Goal: Navigation & Orientation: Find specific page/section

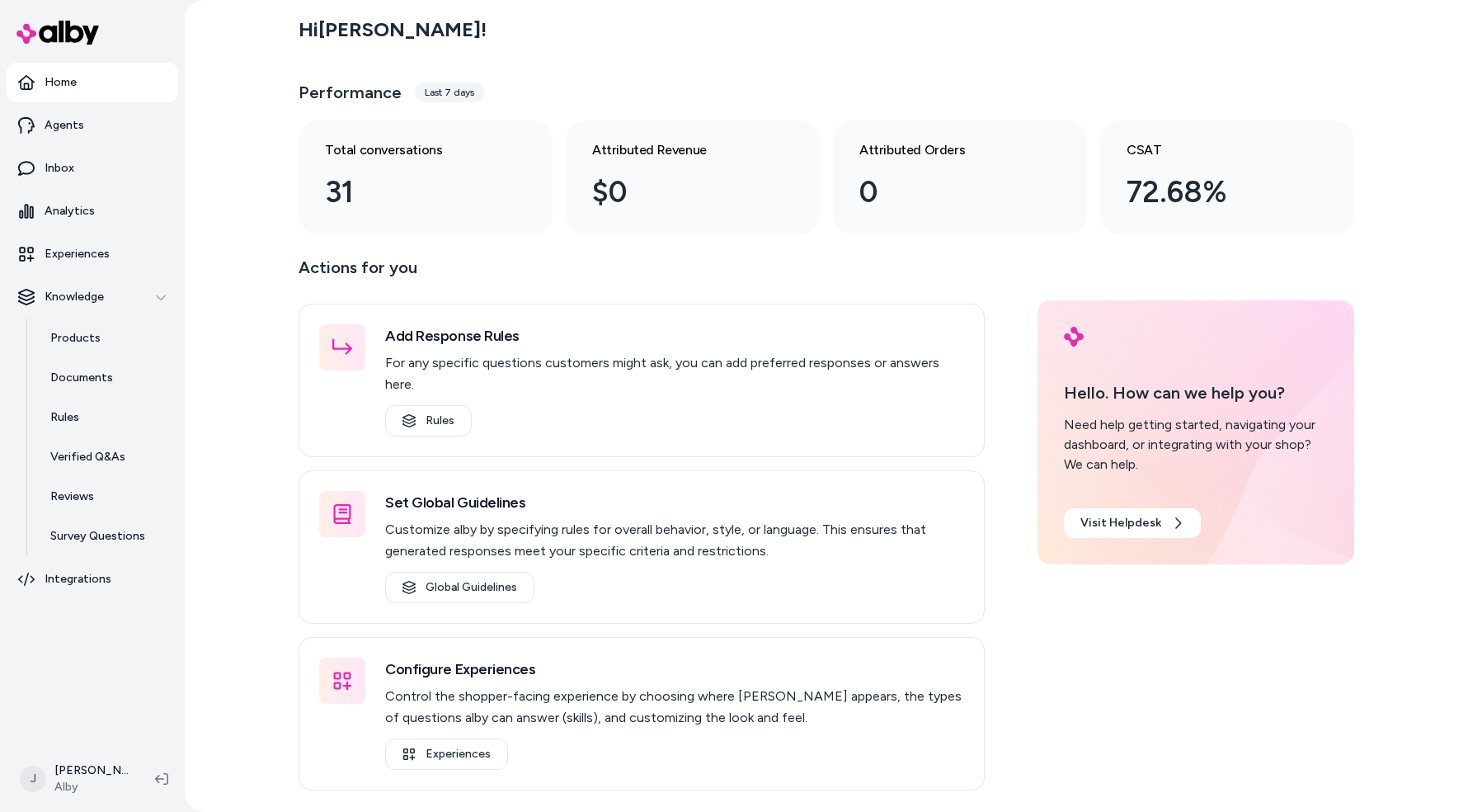
click at [224, 439] on div "Hi Jason ! Performance Last 7 days Total conversations 31 Attributed Revenue $0…" at bounding box center [826, 406] width 1283 height 812
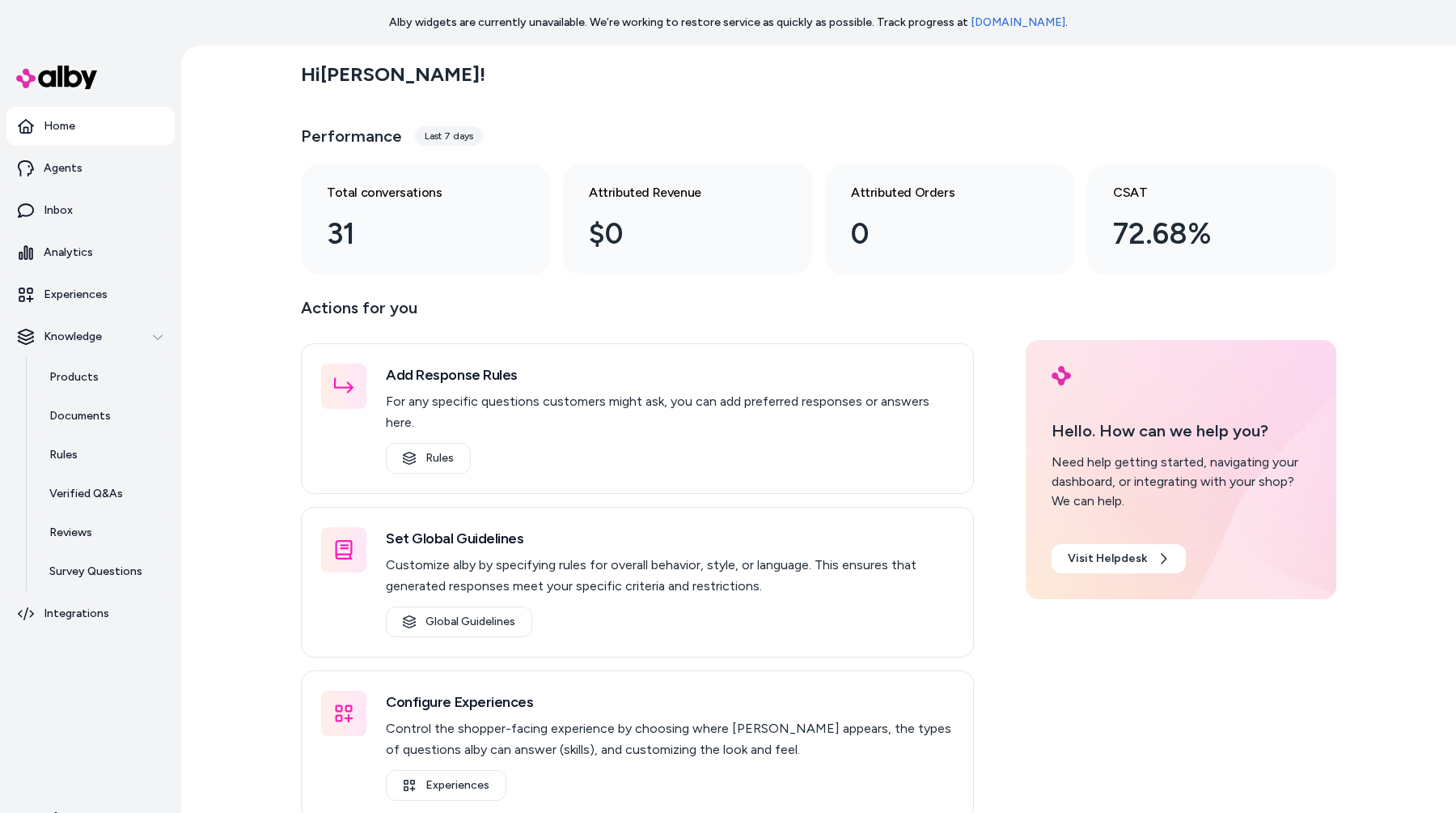
click at [515, 24] on p "Alby widgets are currently unavailable. We’re working to restore service as qui…" at bounding box center [728, 22] width 679 height 16
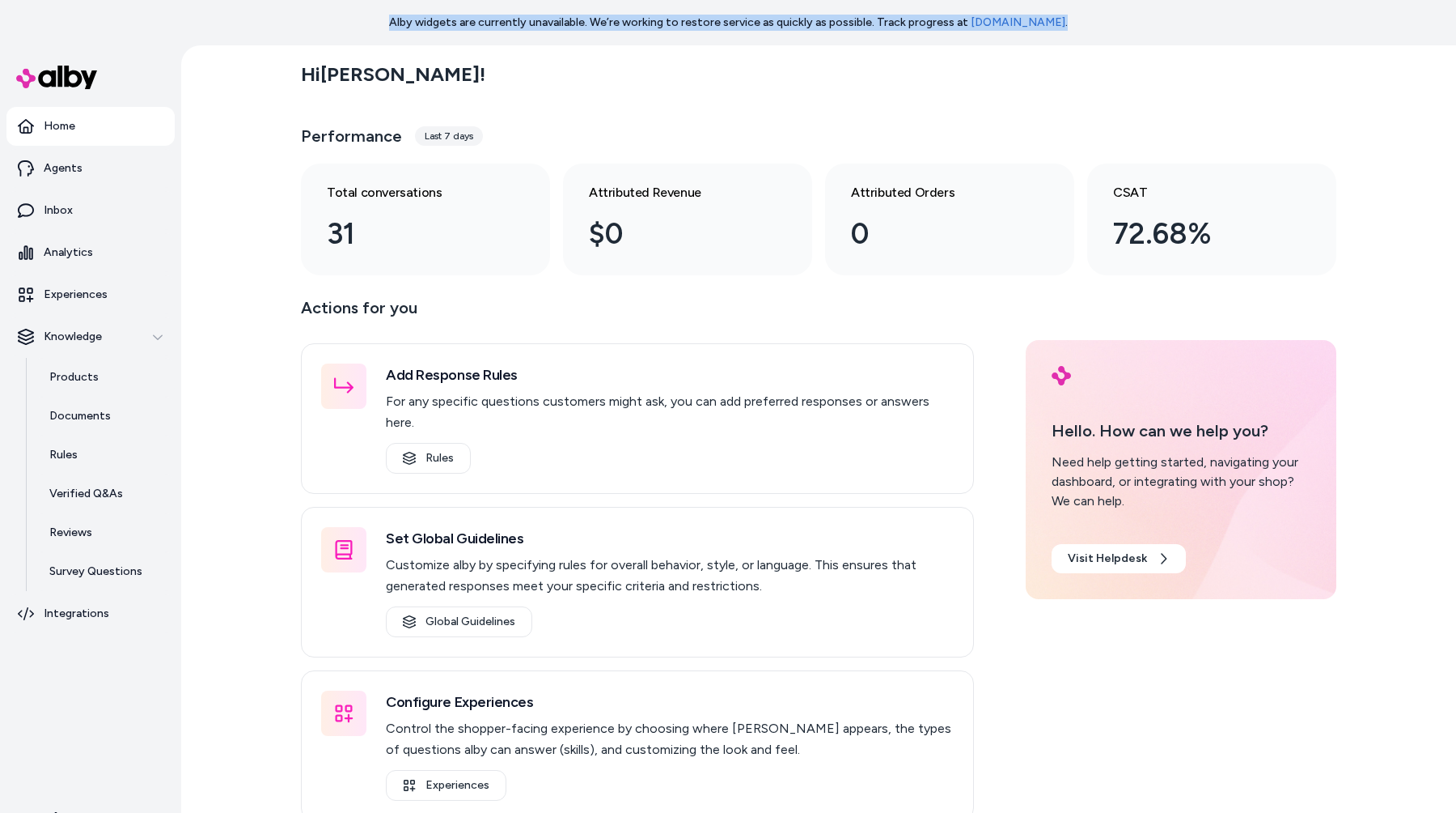
click at [515, 24] on p "Alby widgets are currently unavailable. We’re working to restore service as qui…" at bounding box center [728, 22] width 679 height 16
click at [531, 26] on p "Alby widgets are currently unavailable. We’re working to restore service as qui…" at bounding box center [728, 22] width 679 height 16
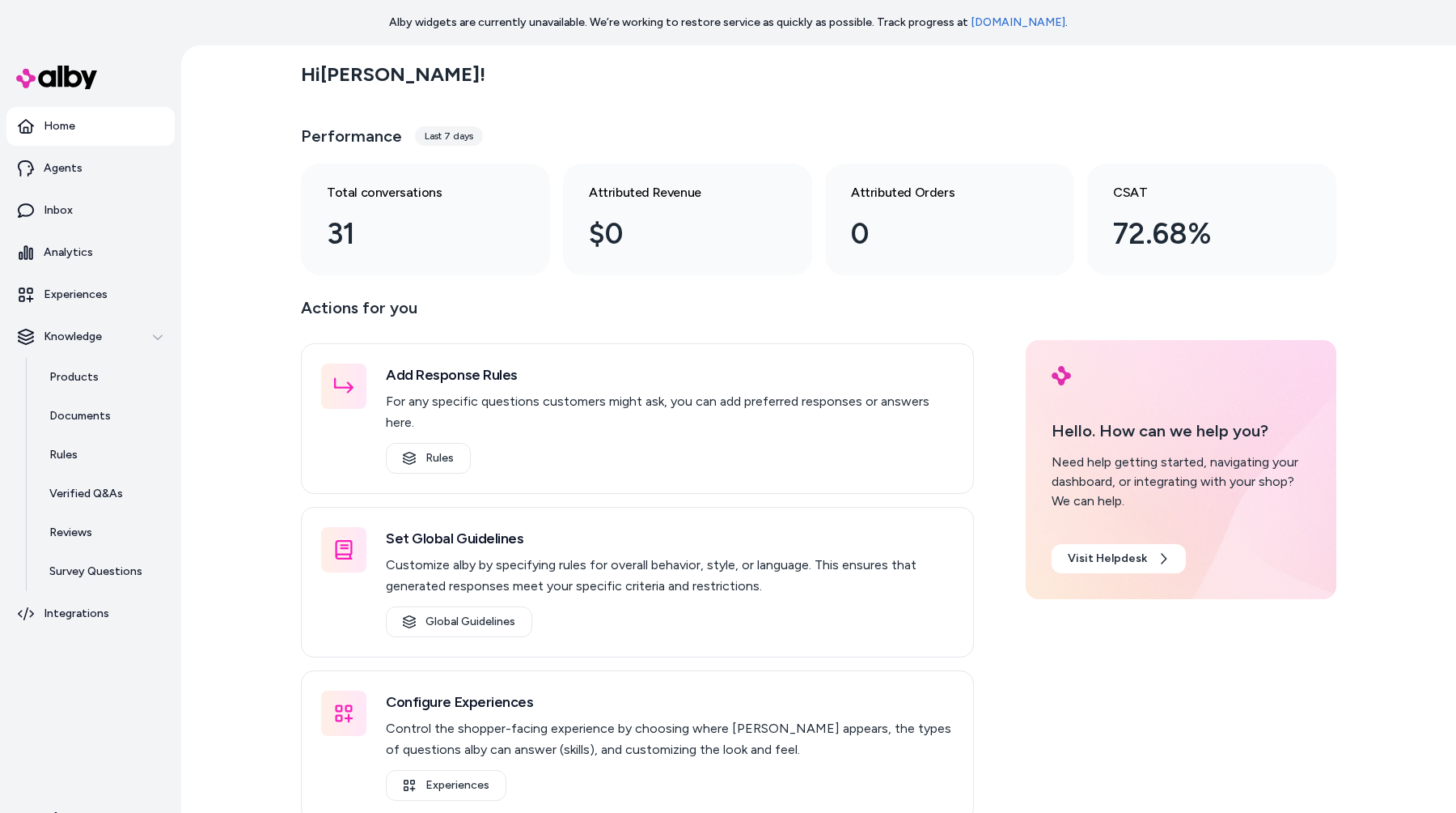
click at [188, 747] on div "Hi [PERSON_NAME] ! Performance Last 7 days Total conversations 31 Attributed Re…" at bounding box center [819, 451] width 1275 height 813
drag, startPoint x: 151, startPoint y: 759, endPoint x: 134, endPoint y: 755, distance: 17.5
click at [151, 759] on nav "Home Agents Inbox Analytics Experiences Knowledge Products Documents Rules Veri…" at bounding box center [91, 448] width 168 height 683
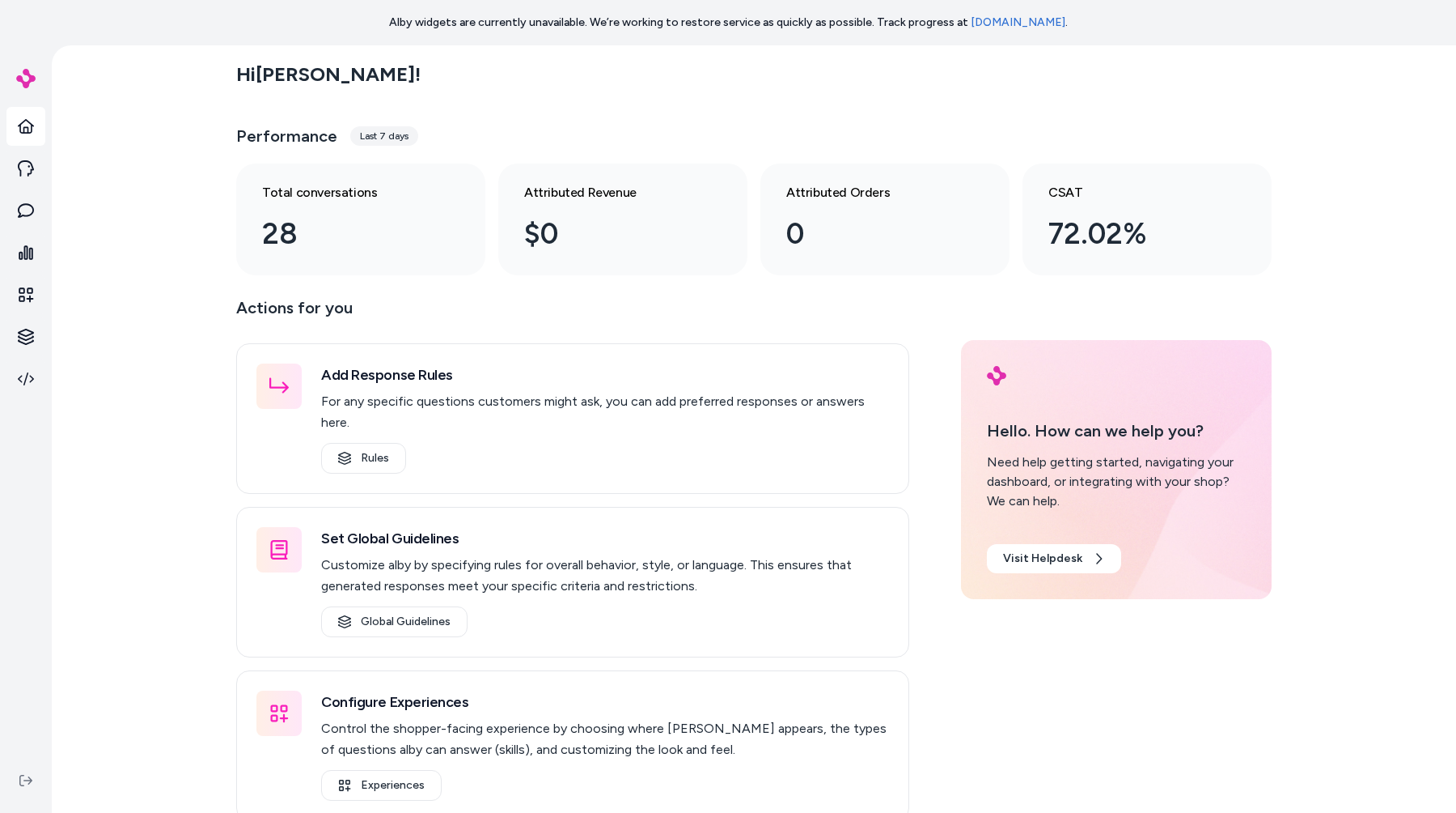
drag, startPoint x: 164, startPoint y: 639, endPoint x: 139, endPoint y: 661, distance: 33.3
click at [164, 640] on div "Hi [PERSON_NAME] ! Performance Last 7 days Total conversations 28 Attributed Re…" at bounding box center [754, 451] width 1405 height 813
click at [31, 784] on icon at bounding box center [26, 780] width 13 height 13
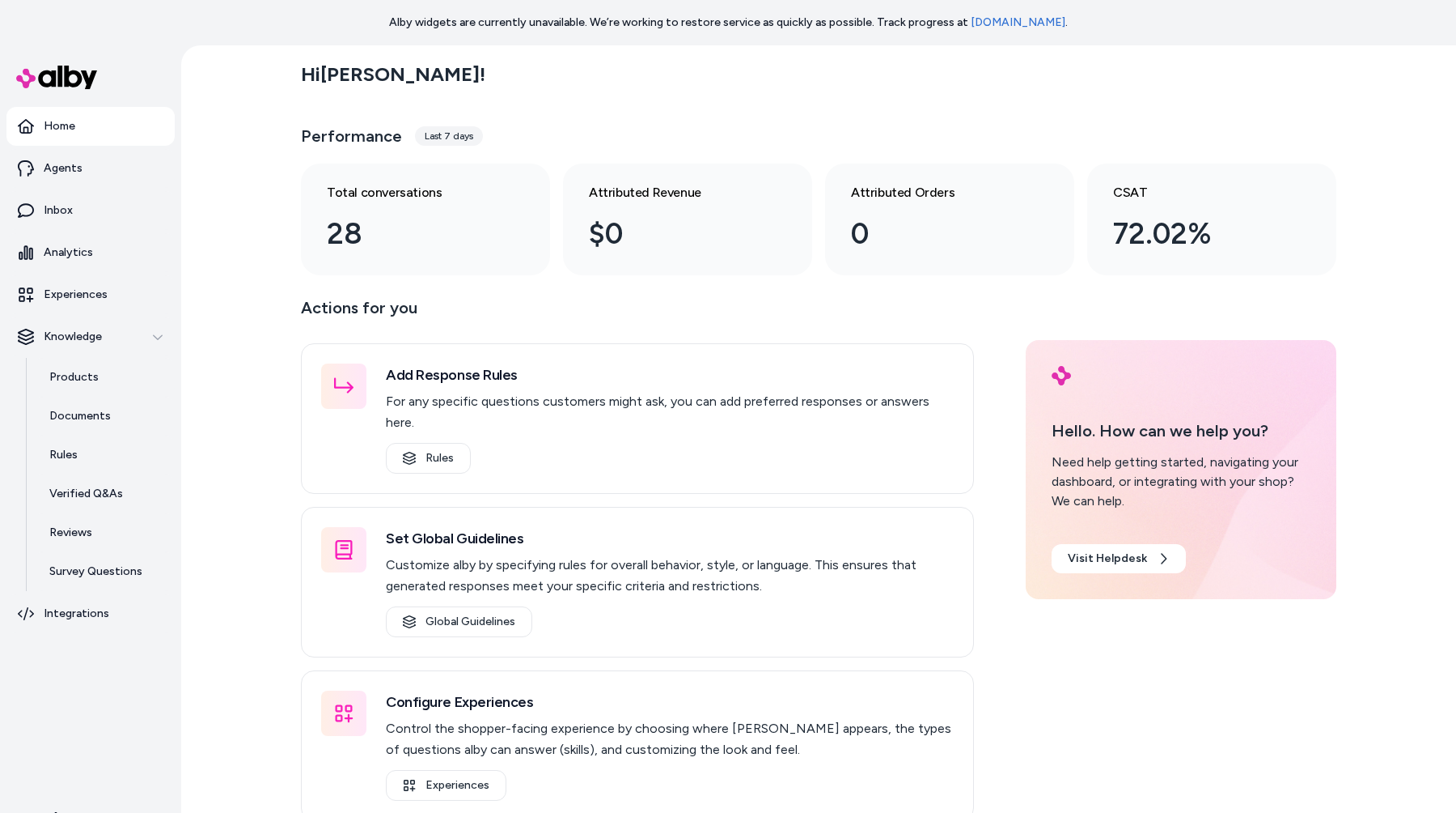
click at [143, 786] on nav "Home Agents Inbox Analytics Experiences Knowledge Products Documents Rules Veri…" at bounding box center [91, 448] width 168 height 683
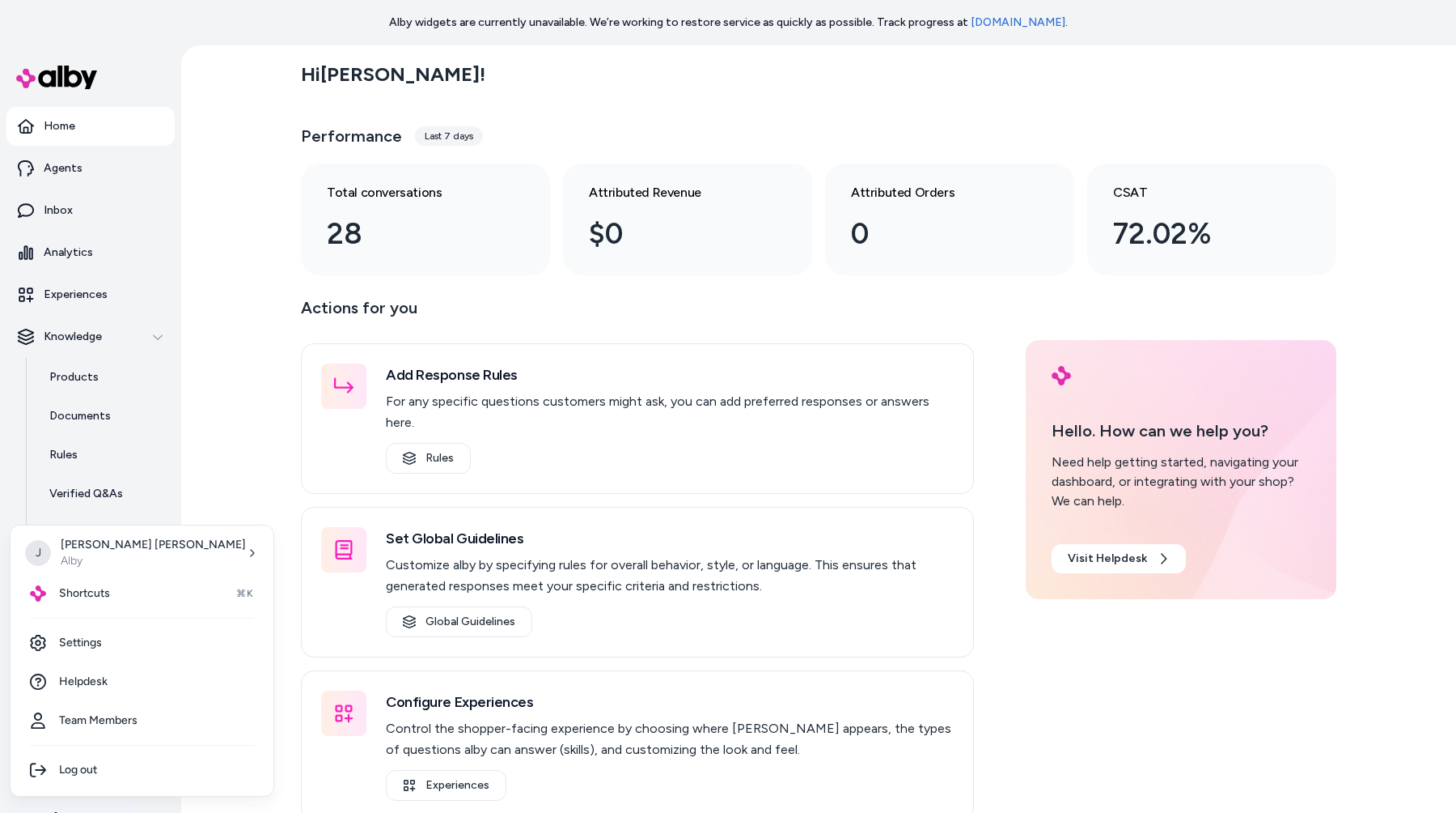
click at [131, 799] on html "Alby widgets are currently unavailable. We’re working to restore service as qui…" at bounding box center [728, 406] width 1456 height 813
click at [134, 803] on html "Alby widgets are currently unavailable. We’re working to restore service as qui…" at bounding box center [728, 406] width 1456 height 813
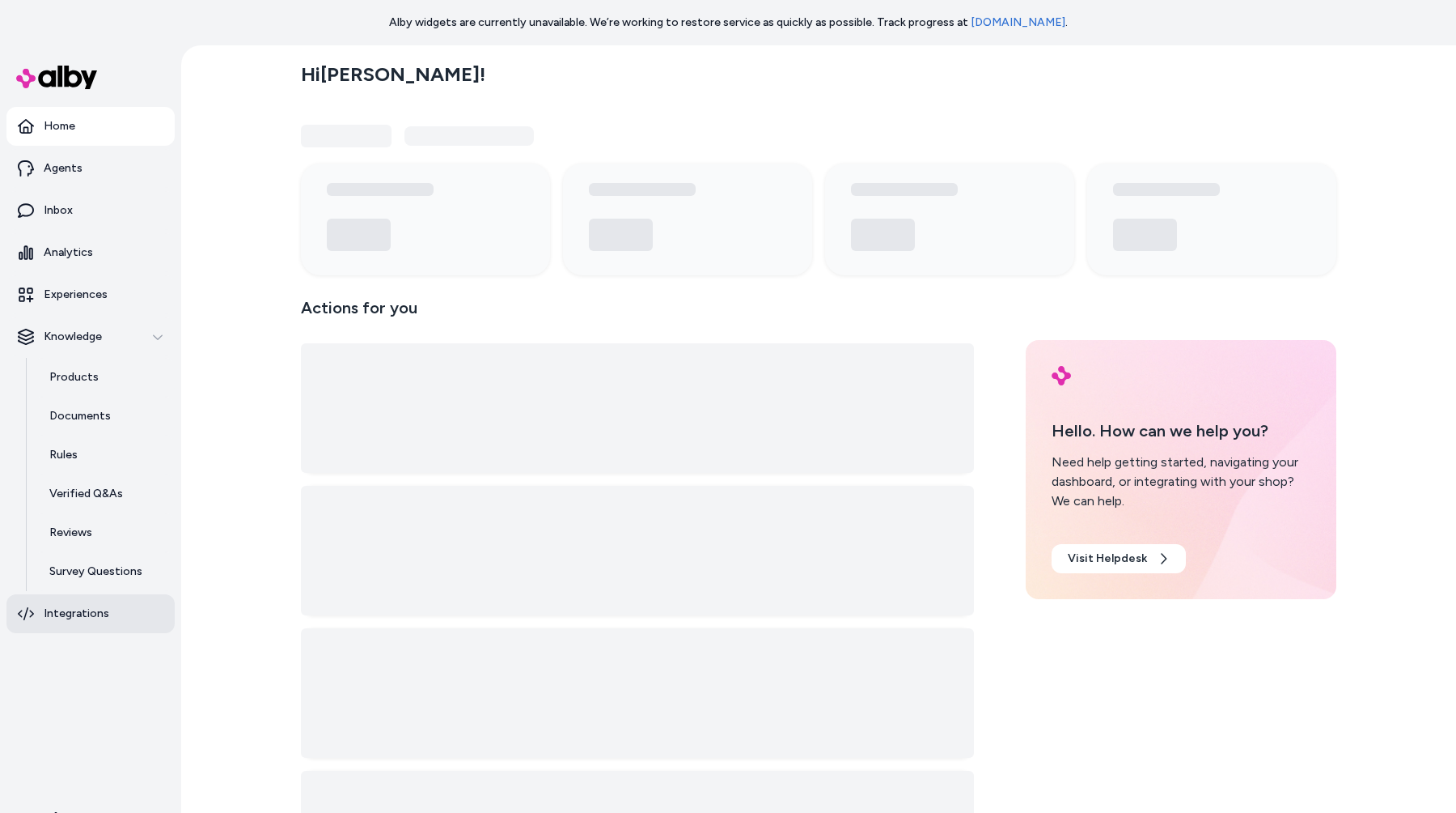
scroll to position [39, 0]
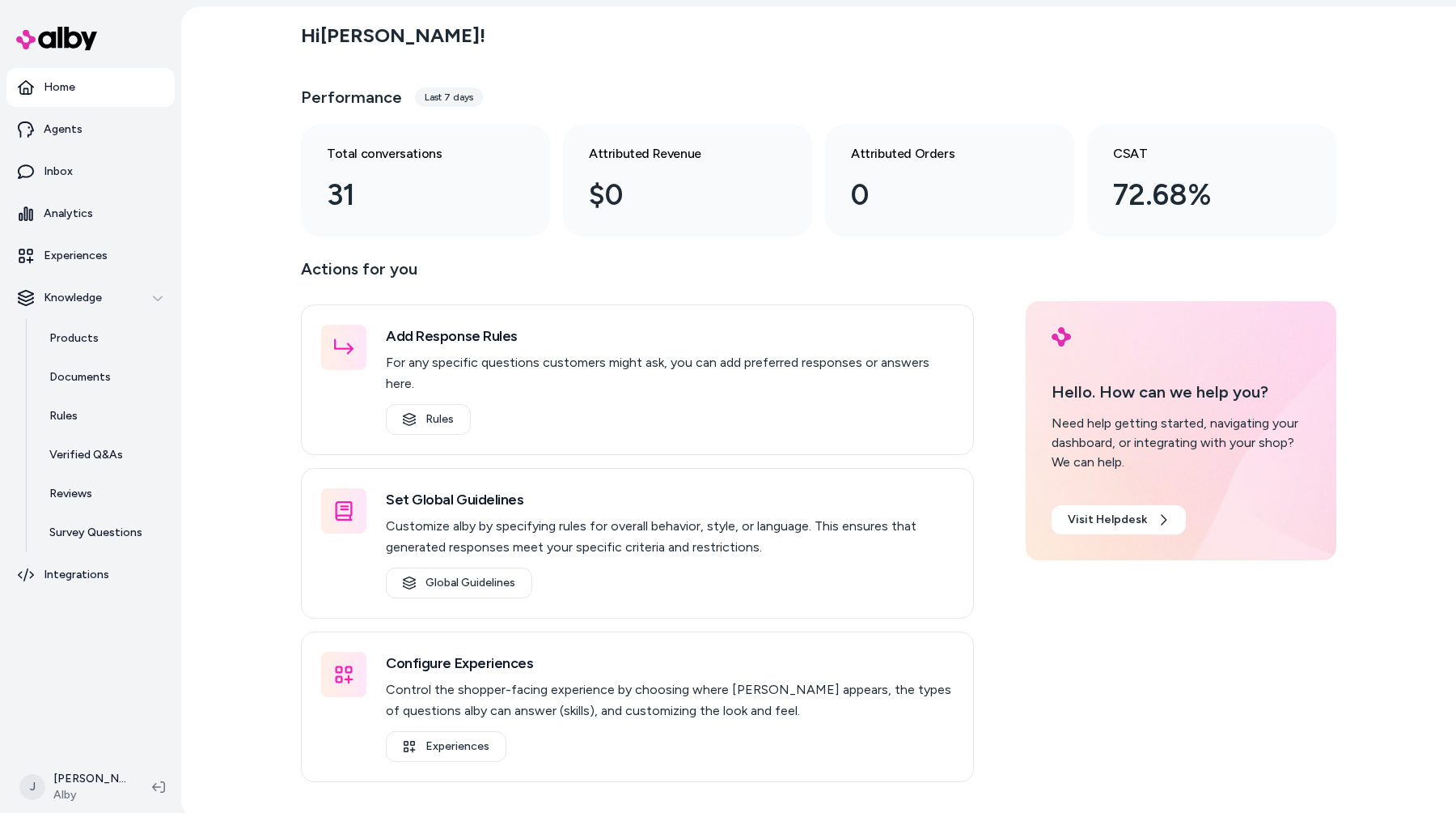
click at [210, 631] on div "Hi [PERSON_NAME] ! Performance Last 7 days Total conversations 31 Attributed Re…" at bounding box center [819, 413] width 1275 height 813
click at [205, 690] on div "Hi [PERSON_NAME] ! Performance Last 7 days Total conversations 31 Attributed Re…" at bounding box center [819, 413] width 1275 height 813
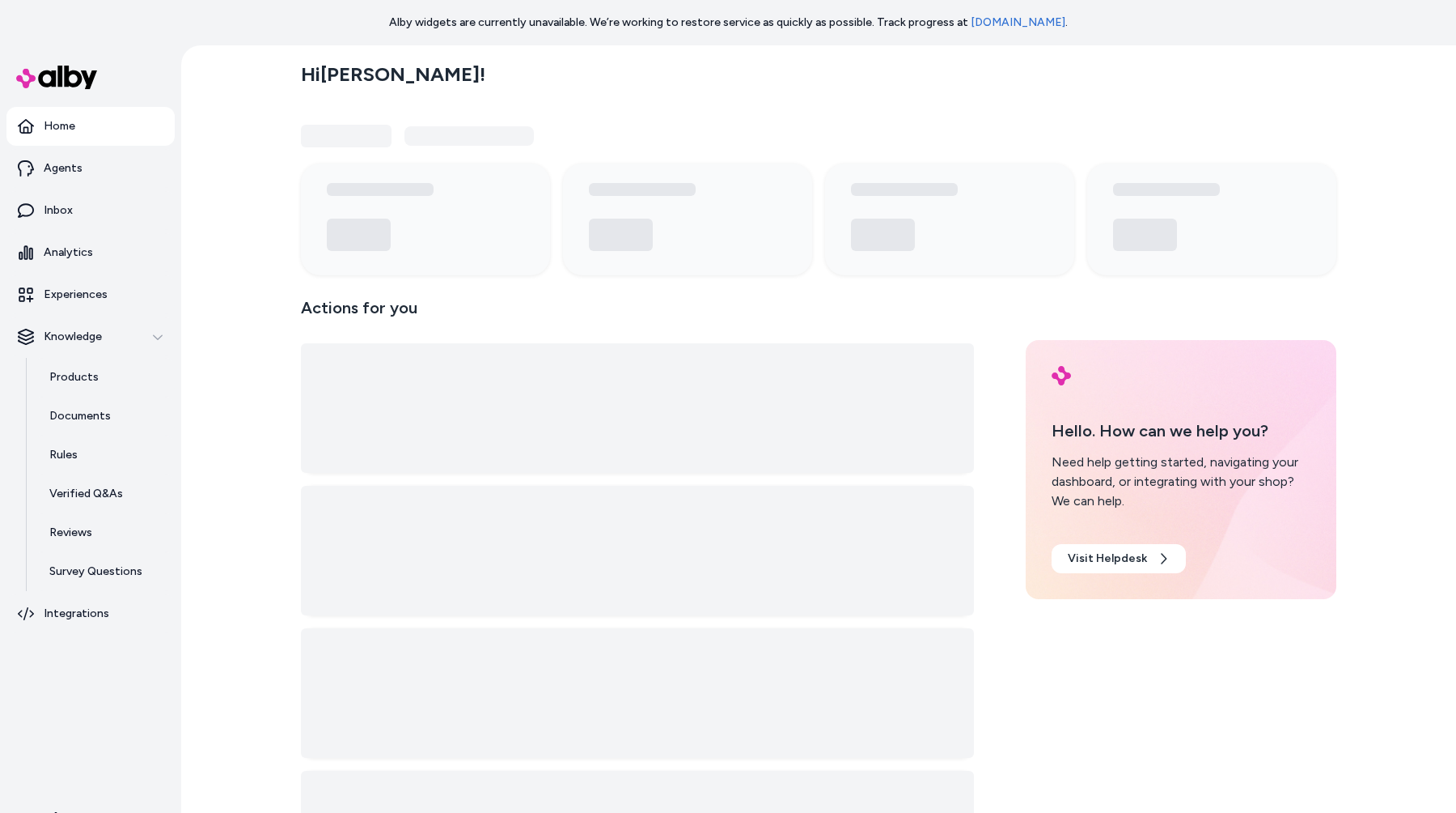
scroll to position [39, 0]
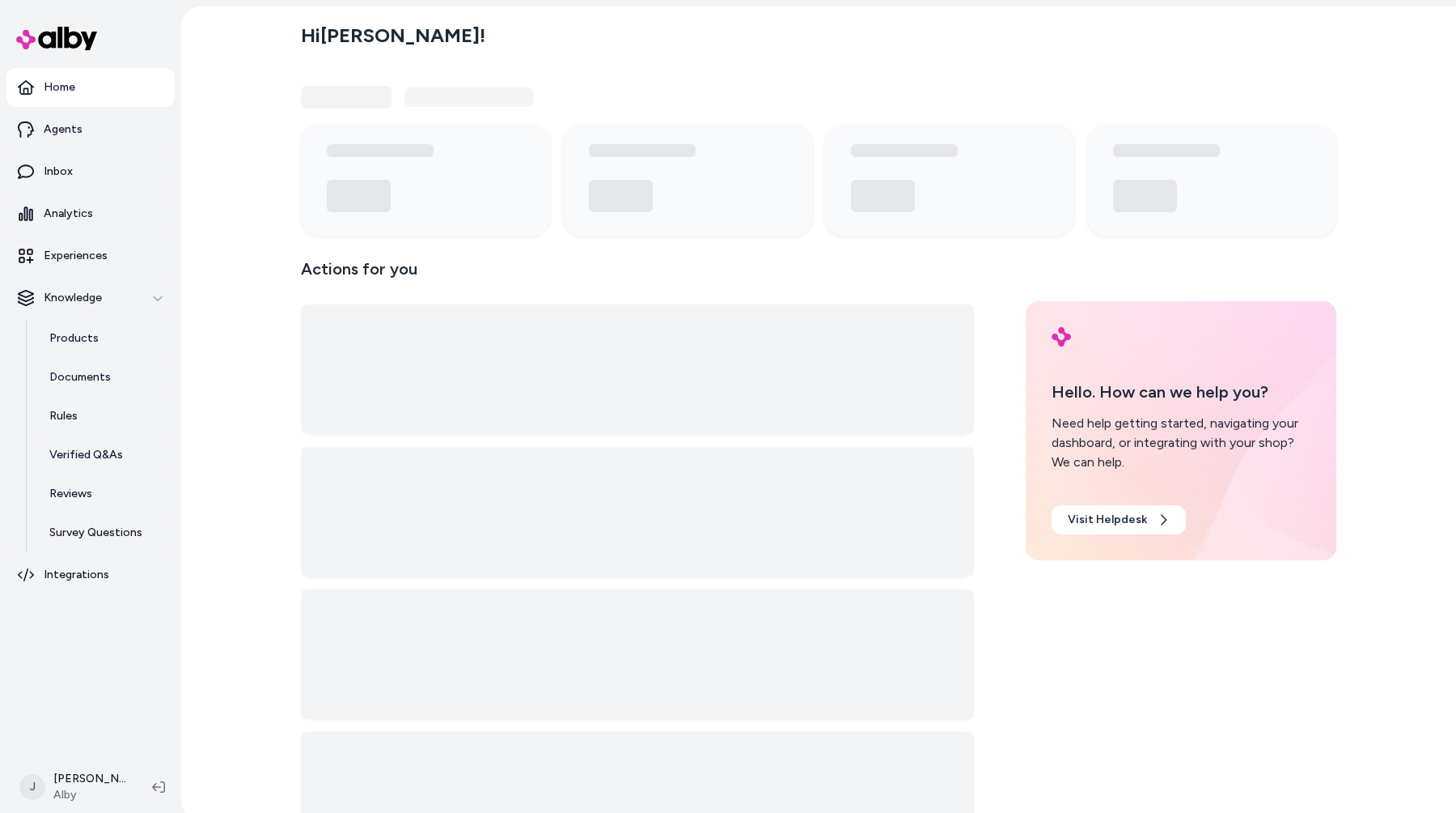
click at [153, 730] on nav "Home Agents Inbox Analytics Experiences Knowledge Products Documents Rules Veri…" at bounding box center [91, 409] width 168 height 683
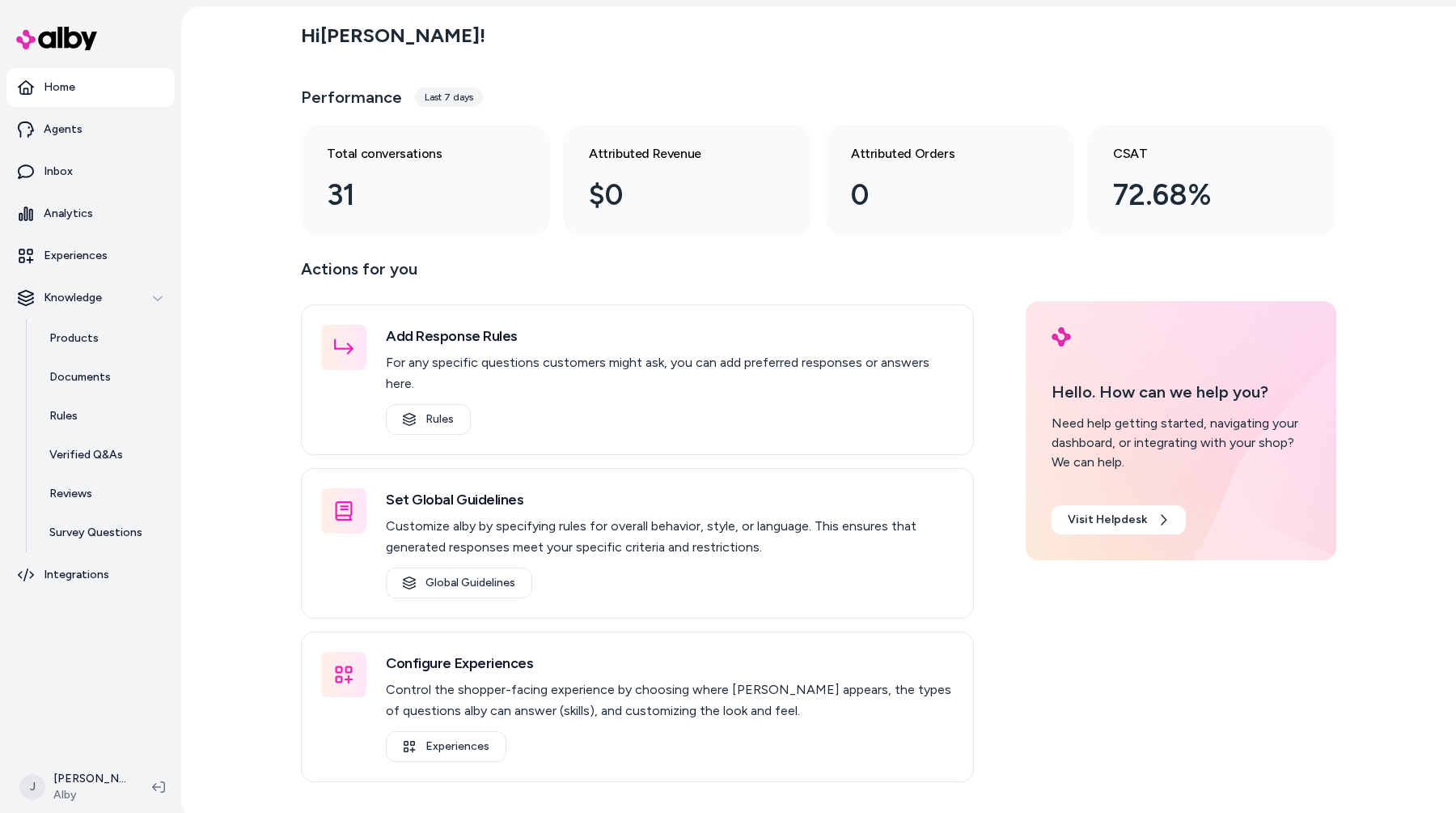
click at [183, 750] on div "Hi [PERSON_NAME] ! Performance Last 7 days Total conversations 31 Attributed Re…" at bounding box center [819, 413] width 1275 height 813
drag, startPoint x: 176, startPoint y: 725, endPoint x: 156, endPoint y: 725, distance: 20.0
click at [176, 725] on div "Home Agents Inbox Analytics Experiences Knowledge Products Documents Rules Veri…" at bounding box center [90, 381] width 181 height 747
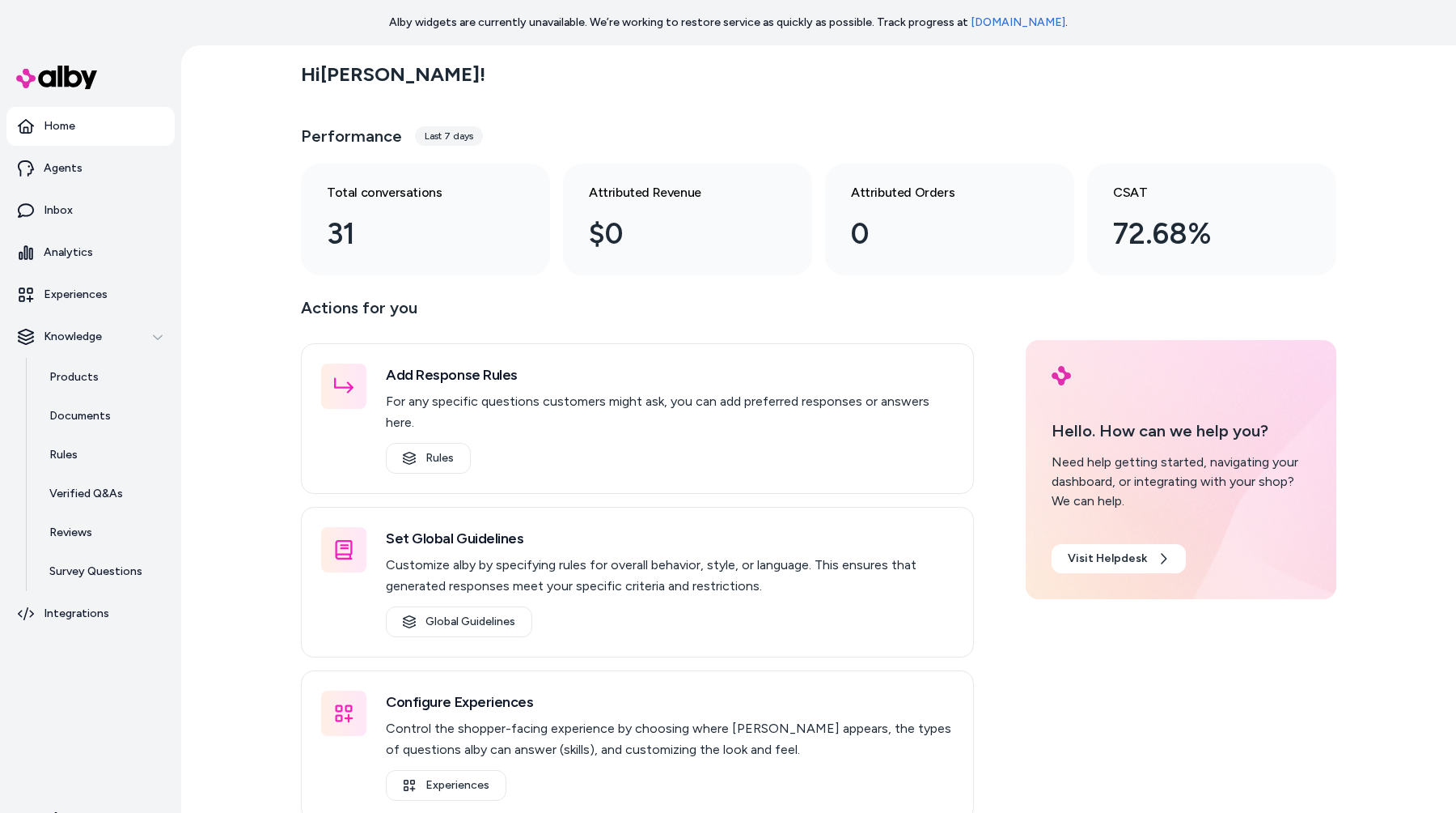
click at [230, 192] on div "Hi Jason ! Performance Last 7 days Total conversations 31 Attributed Revenue $0…" at bounding box center [819, 451] width 1275 height 813
click at [221, 253] on div "Hi [PERSON_NAME] ! Performance Last 7 days Total conversations 31 Attributed Re…" at bounding box center [819, 451] width 1275 height 813
click at [1126, 65] on div "Hi Jason !" at bounding box center [819, 74] width 1036 height 45
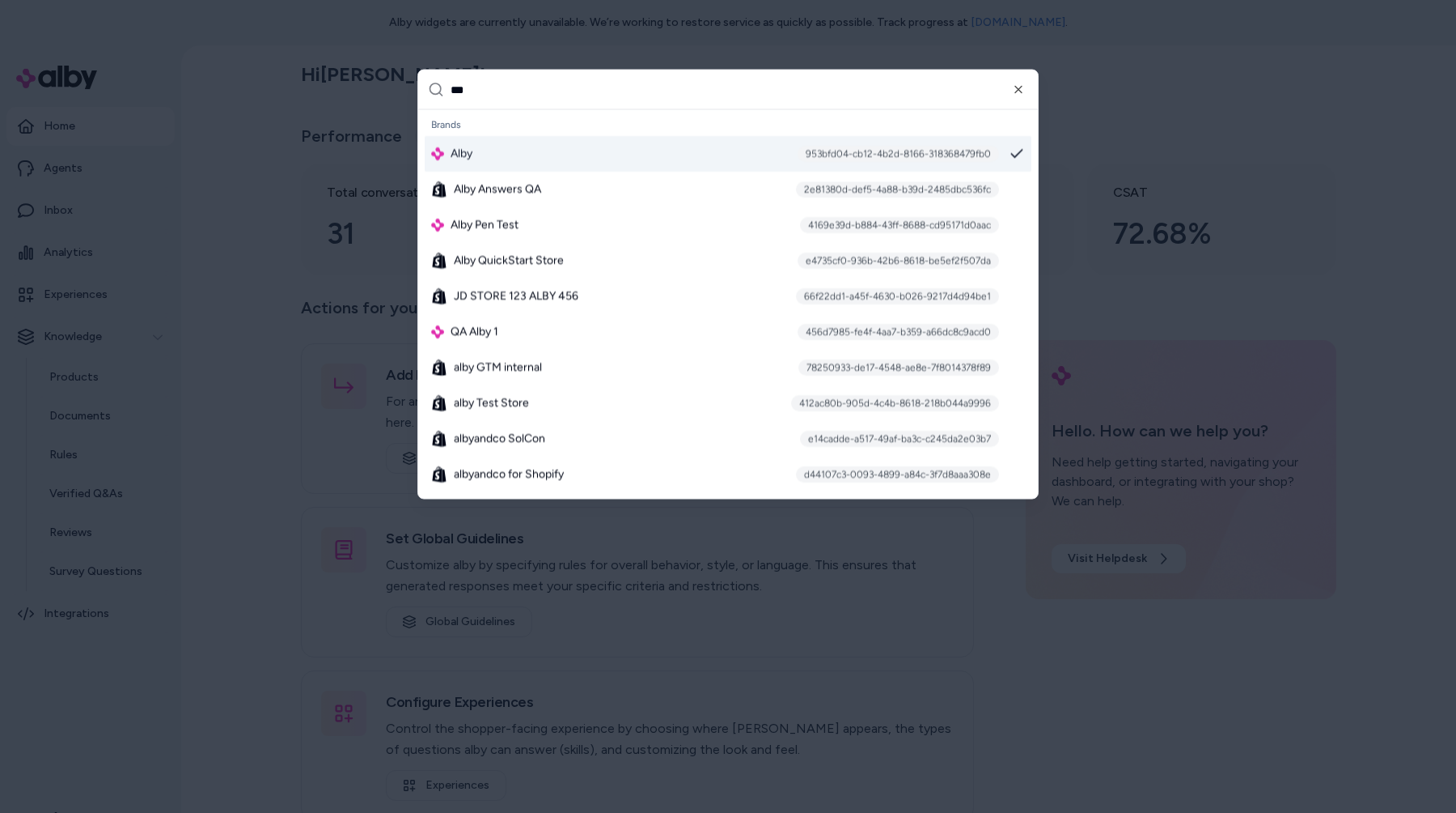
type input "****"
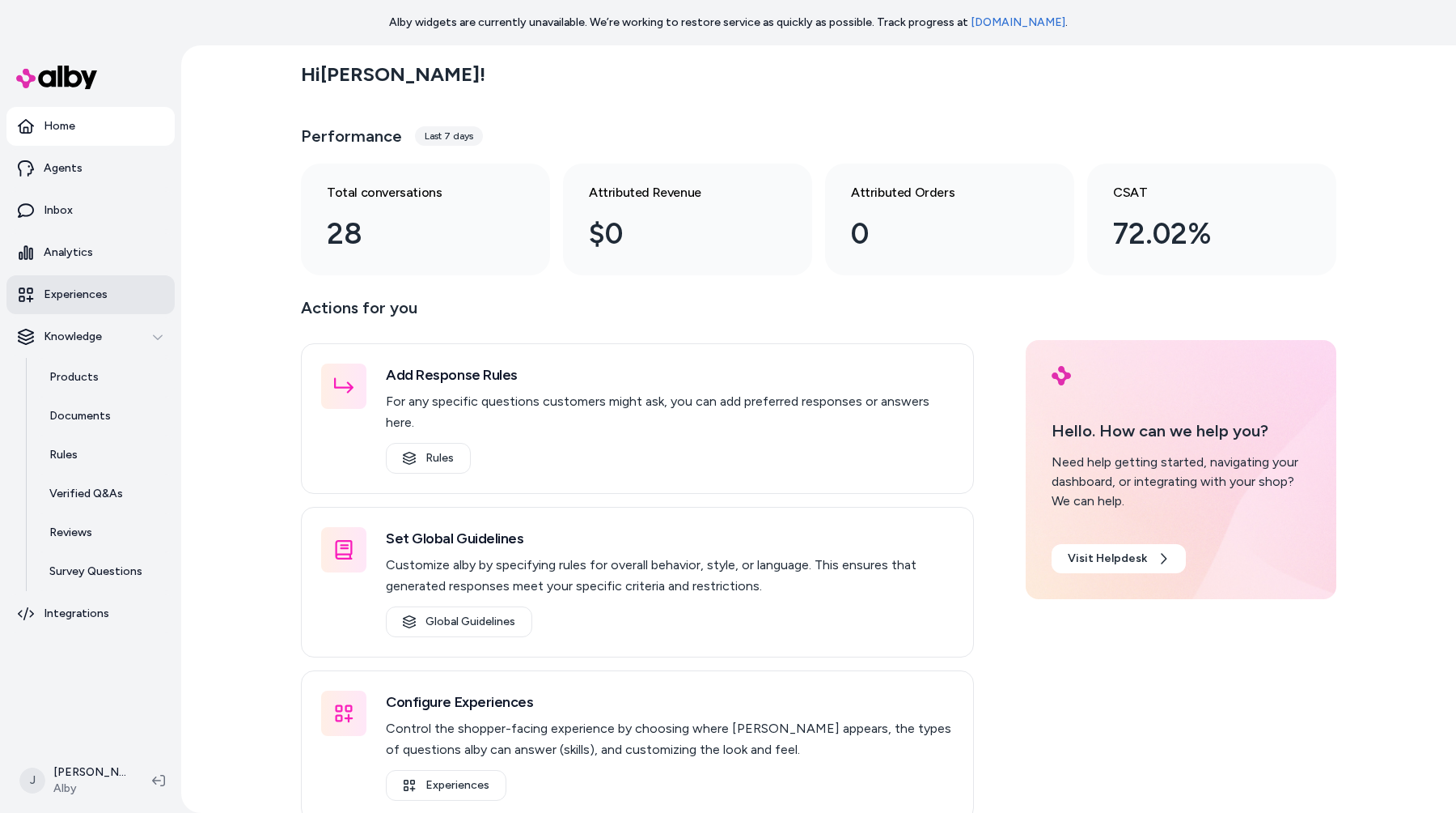
click at [156, 285] on link "Experiences" at bounding box center [91, 295] width 168 height 39
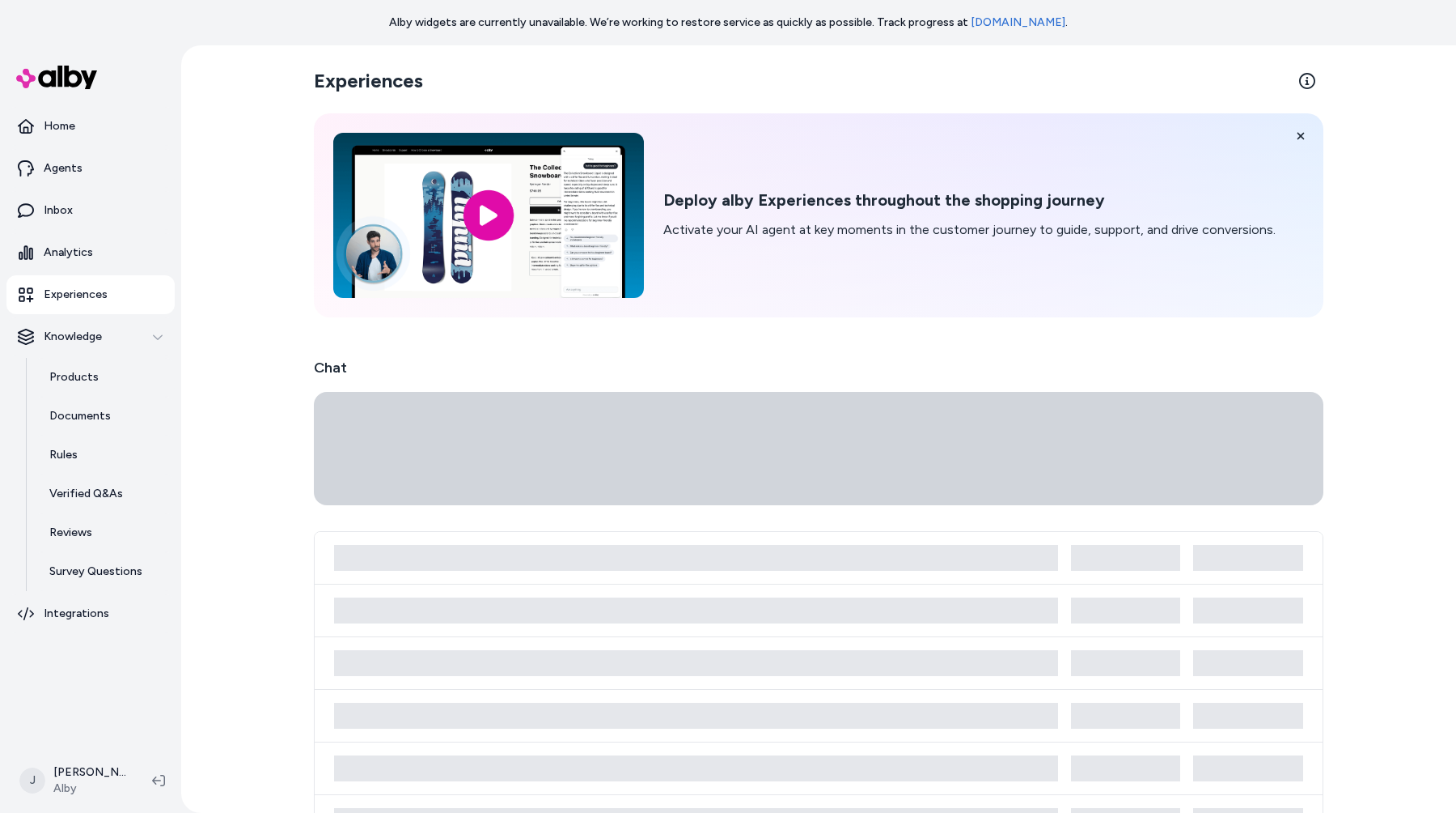
click at [216, 290] on div "Experiences Deploy alby Experiences throughout the shopping journey Activate yo…" at bounding box center [819, 428] width 1275 height 767
